Goal: Feedback & Contribution: Leave review/rating

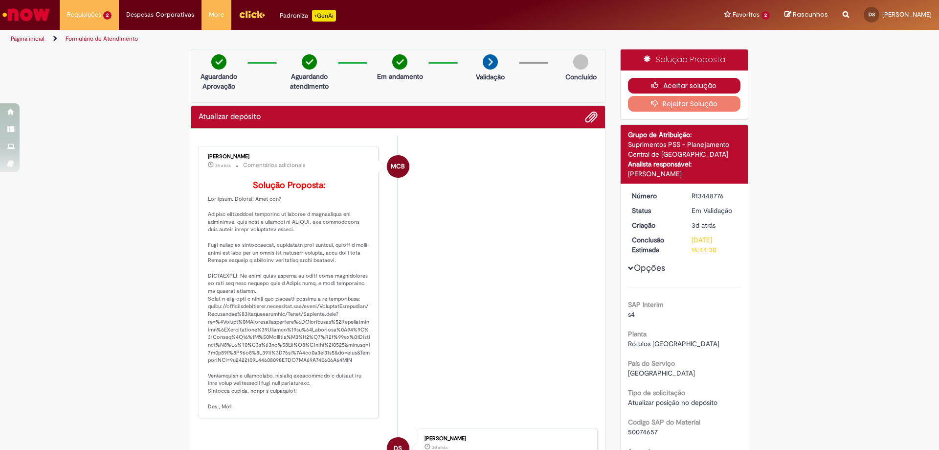
click at [670, 83] on button "Aceitar solução" at bounding box center [684, 86] width 113 height 16
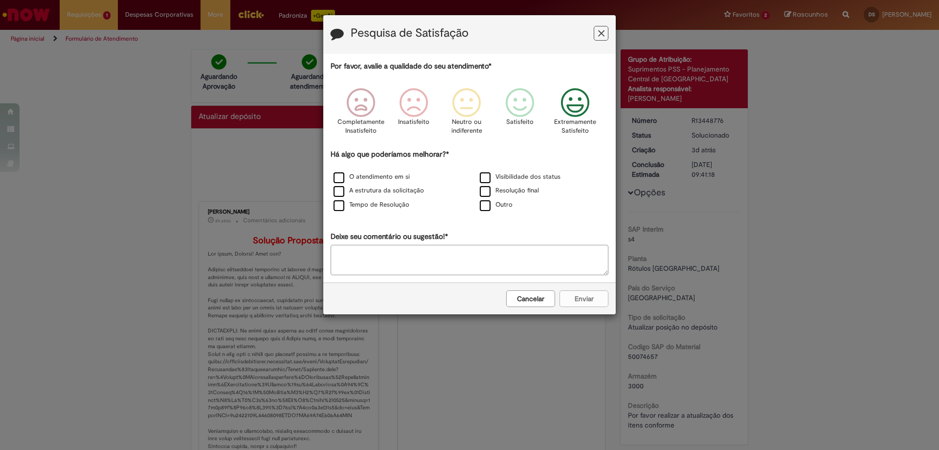
click at [573, 115] on icon "Feedback" at bounding box center [575, 102] width 37 height 29
drag, startPoint x: 343, startPoint y: 181, endPoint x: 345, endPoint y: 186, distance: 5.6
click at [344, 182] on div "O atendimento em si" at bounding box center [396, 177] width 144 height 12
click at [341, 193] on label "A estrutura da solicitação" at bounding box center [379, 190] width 90 height 9
click at [338, 180] on label "O atendimento em si" at bounding box center [372, 176] width 76 height 9
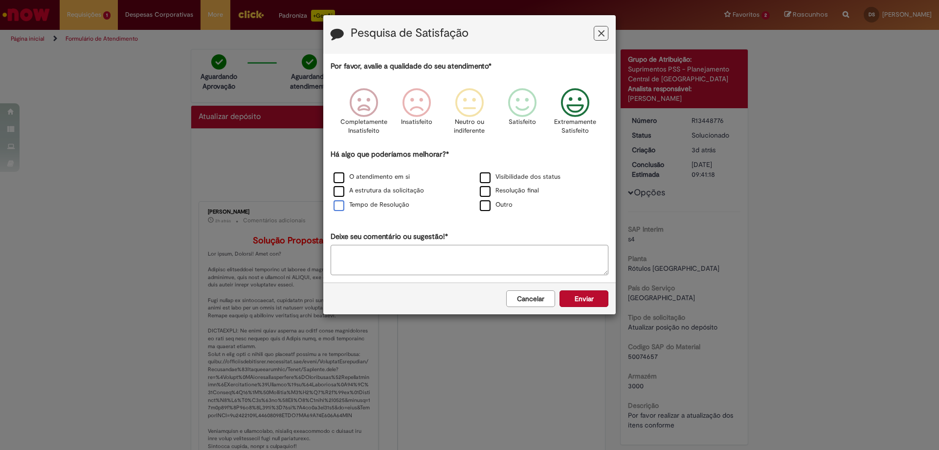
click at [339, 204] on label "Tempo de Resolução" at bounding box center [372, 204] width 76 height 9
click at [596, 296] on button "Enviar" at bounding box center [584, 298] width 49 height 17
